Goal: Information Seeking & Learning: Check status

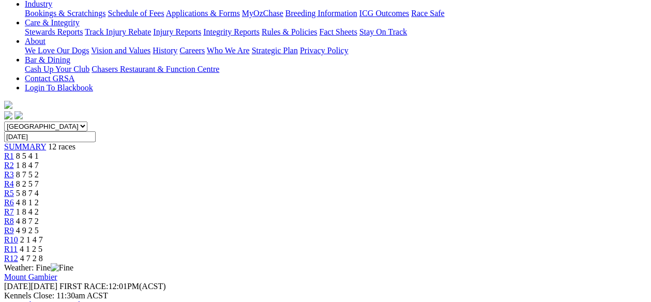
scroll to position [138, 0]
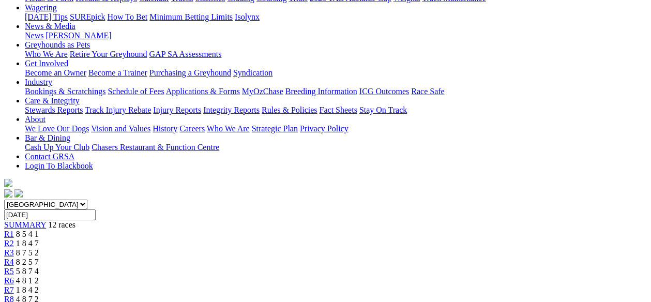
click at [172, 239] on div "R2 1 8 4 7" at bounding box center [325, 243] width 643 height 9
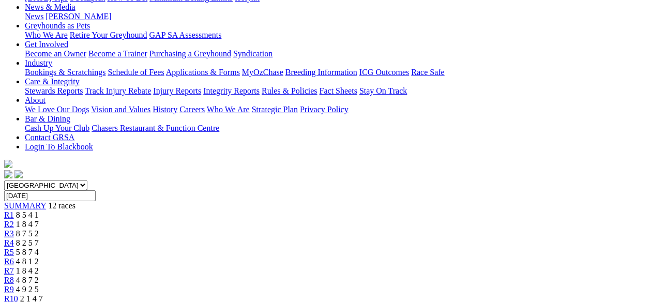
scroll to position [138, 0]
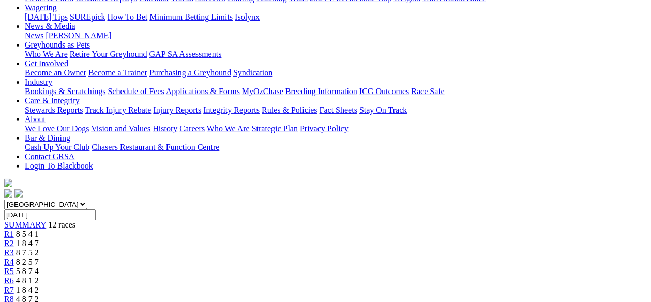
click at [39, 248] on span "8 7 5 2" at bounding box center [27, 252] width 23 height 9
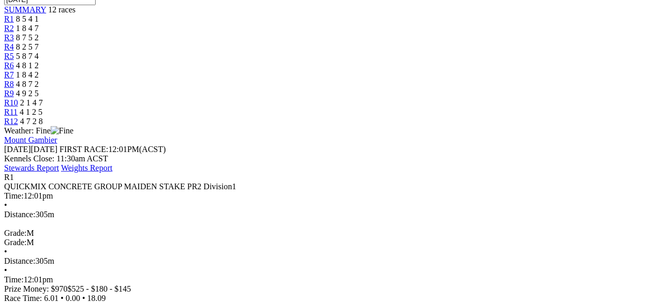
scroll to position [344, 0]
